Goal: Information Seeking & Learning: Learn about a topic

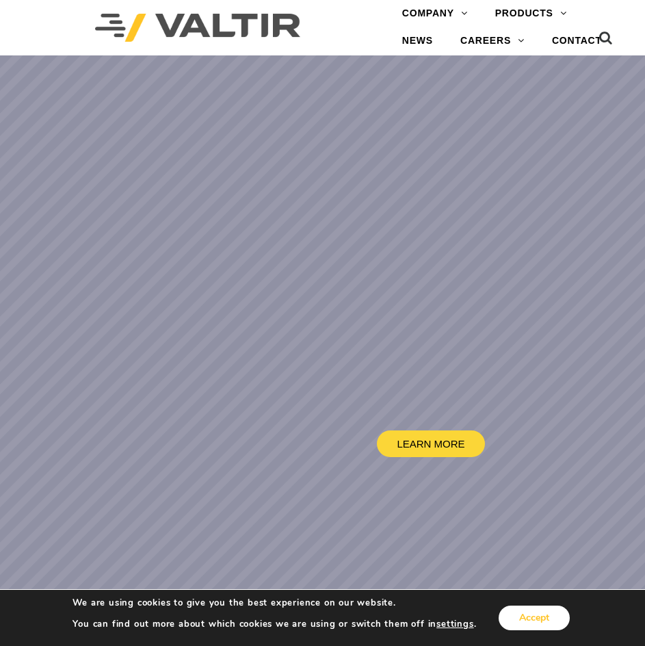
click at [521, 623] on button "Accept" at bounding box center [534, 618] width 71 height 25
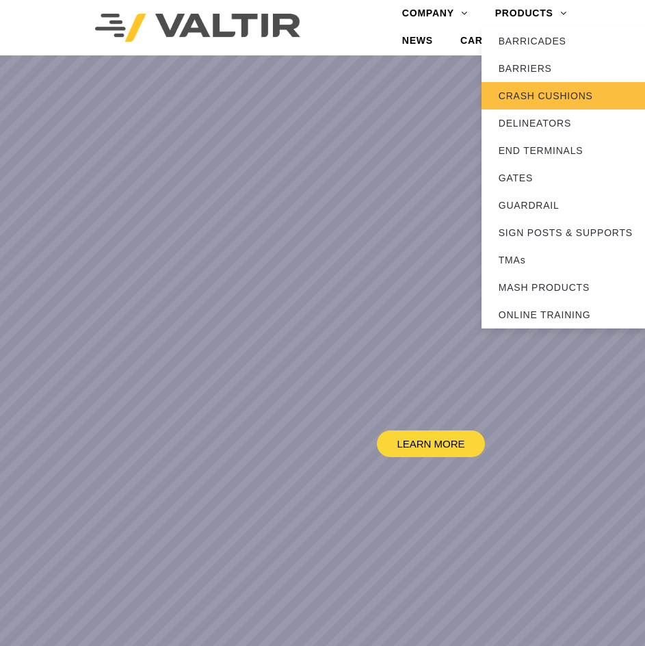
click at [541, 97] on link "CRASH CUSHIONS" at bounding box center [567, 95] width 171 height 27
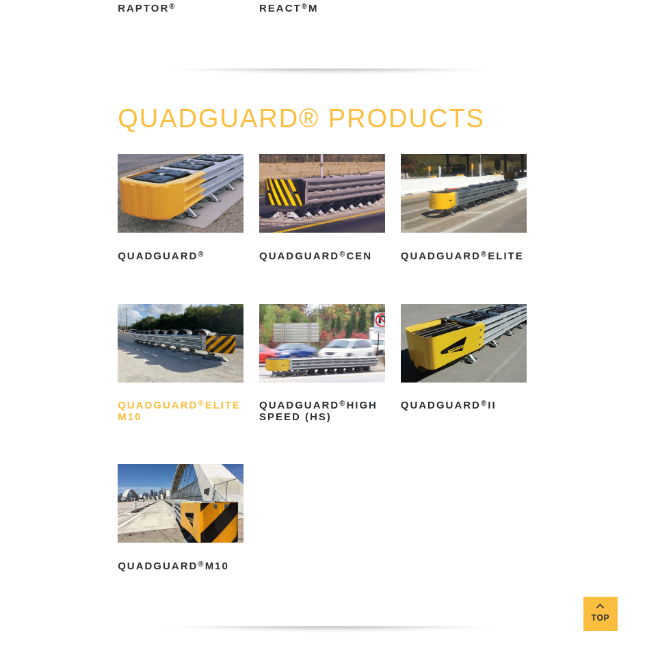
scroll to position [695, 0]
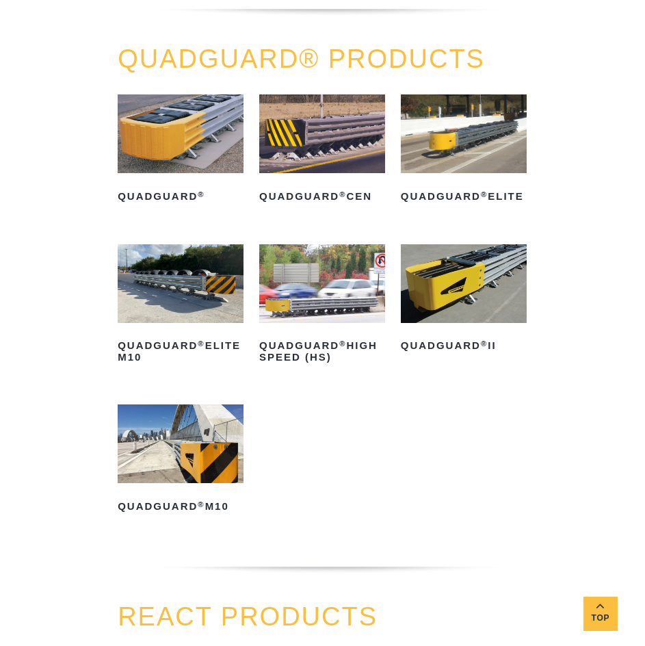
click at [474, 292] on img at bounding box center [464, 283] width 126 height 79
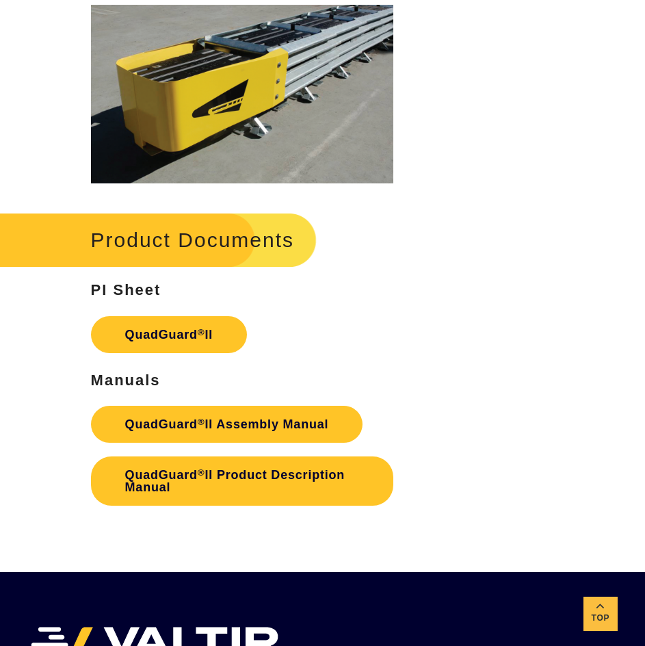
scroll to position [2767, 0]
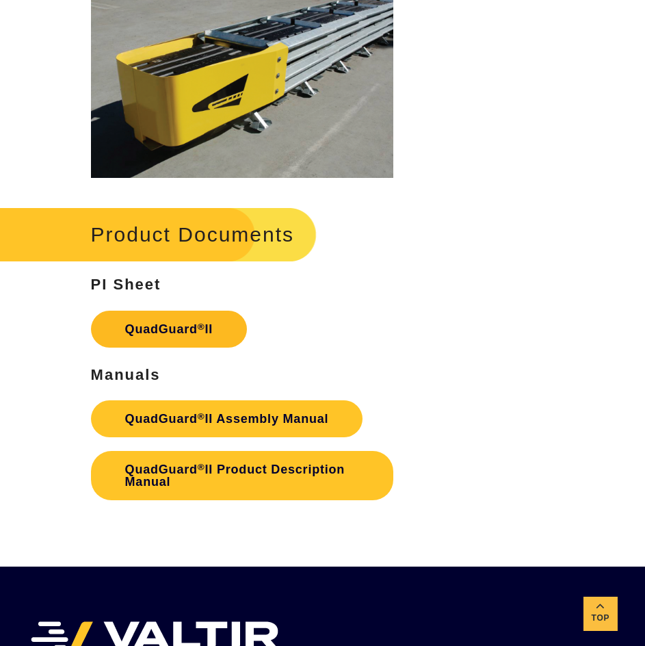
click at [175, 311] on link "QuadGuard ® II" at bounding box center [169, 329] width 157 height 37
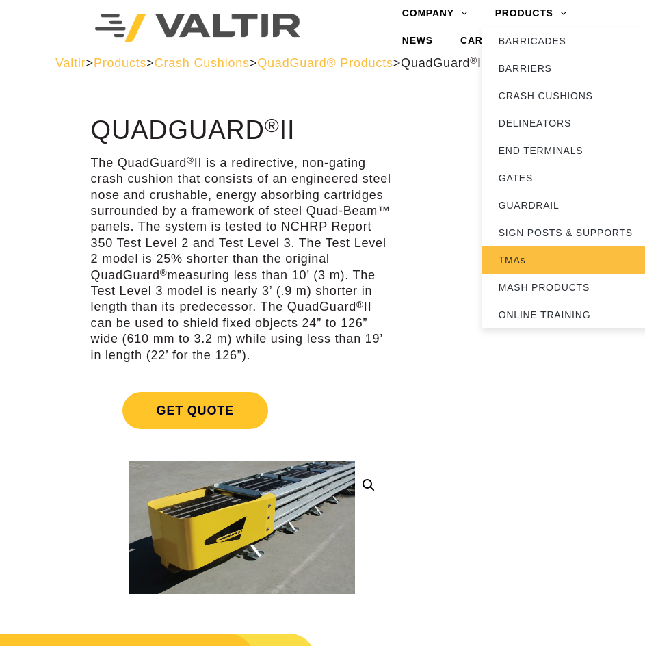
click at [520, 259] on link "TMAs" at bounding box center [567, 259] width 171 height 27
